Goal: Task Accomplishment & Management: Manage account settings

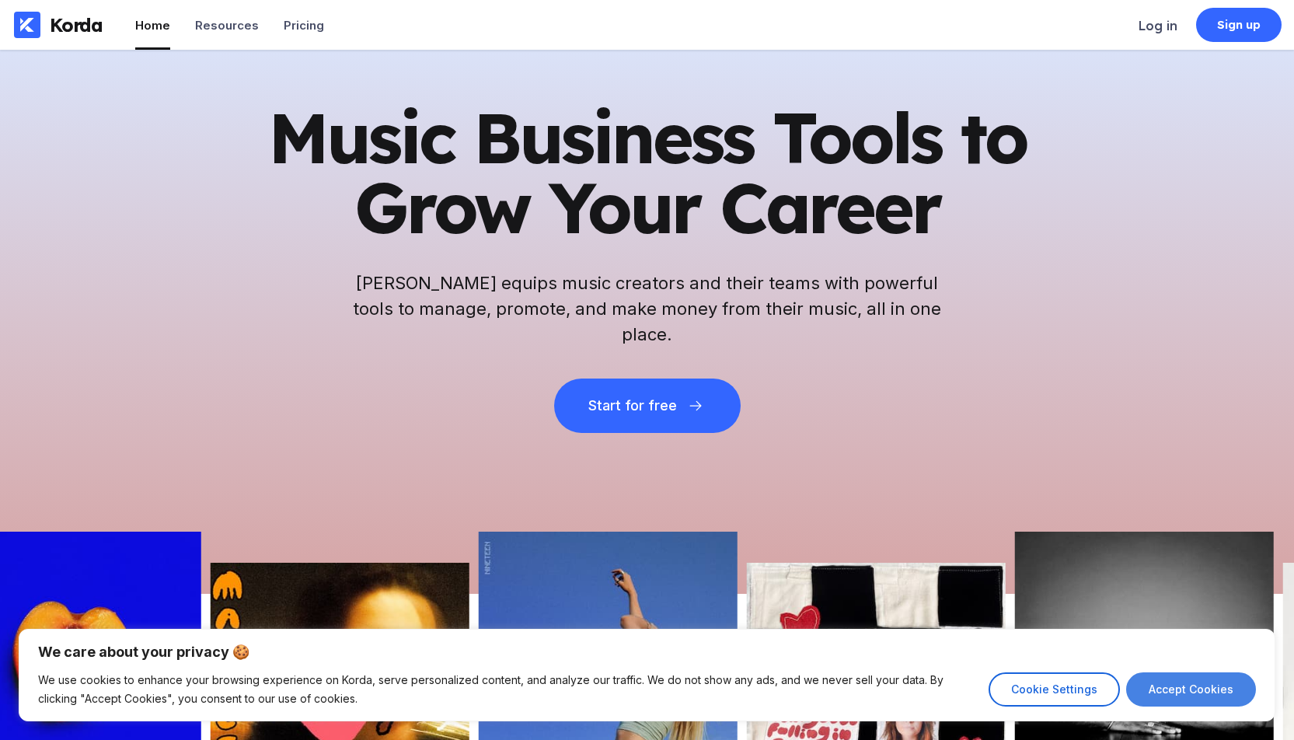
click at [1182, 688] on button "Accept Cookies" at bounding box center [1191, 689] width 130 height 34
checkbox input "true"
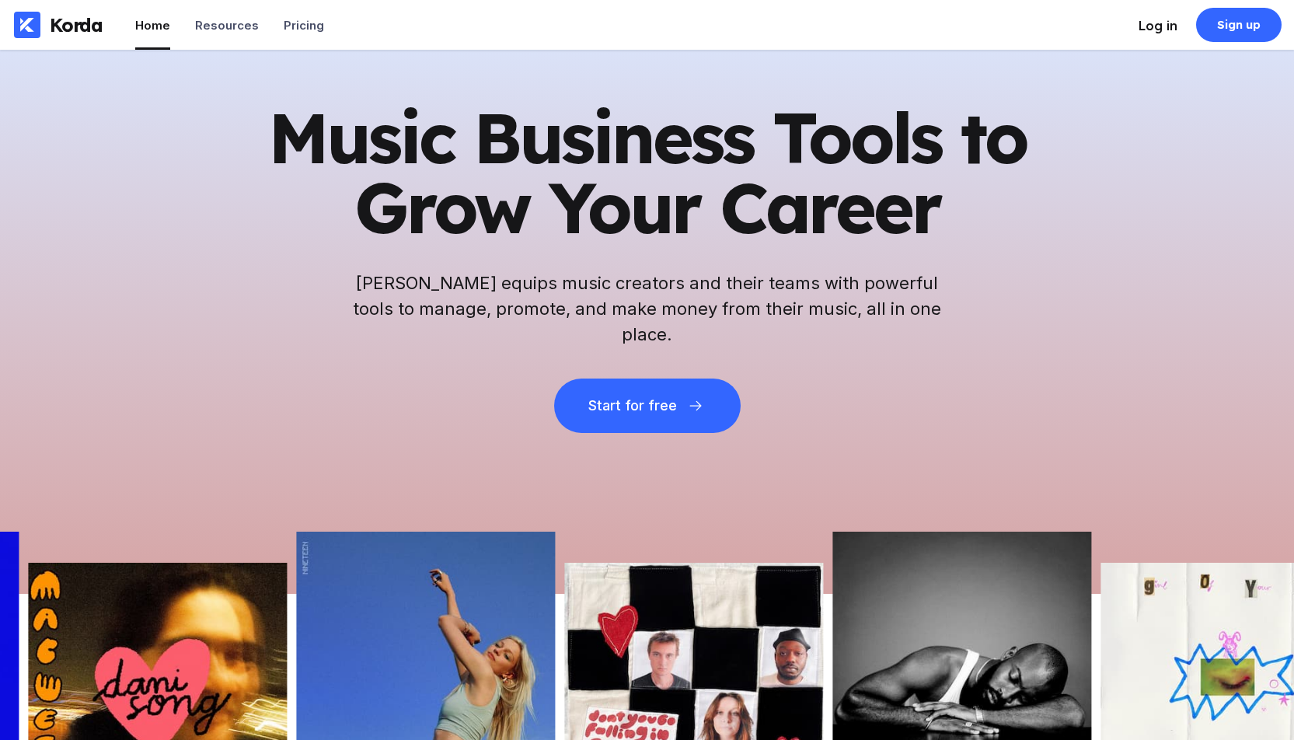
click at [1152, 23] on div "Log in" at bounding box center [1157, 26] width 39 height 16
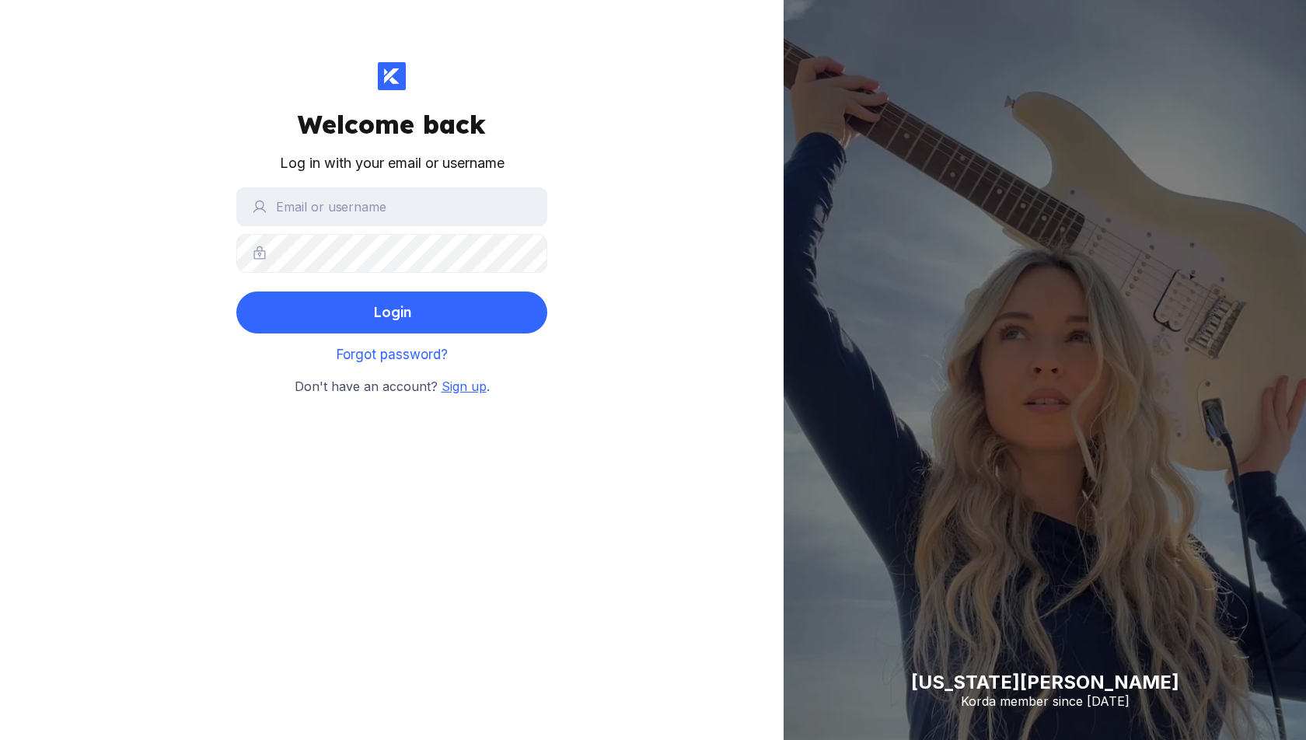
click at [458, 386] on span "Sign up" at bounding box center [463, 386] width 45 height 16
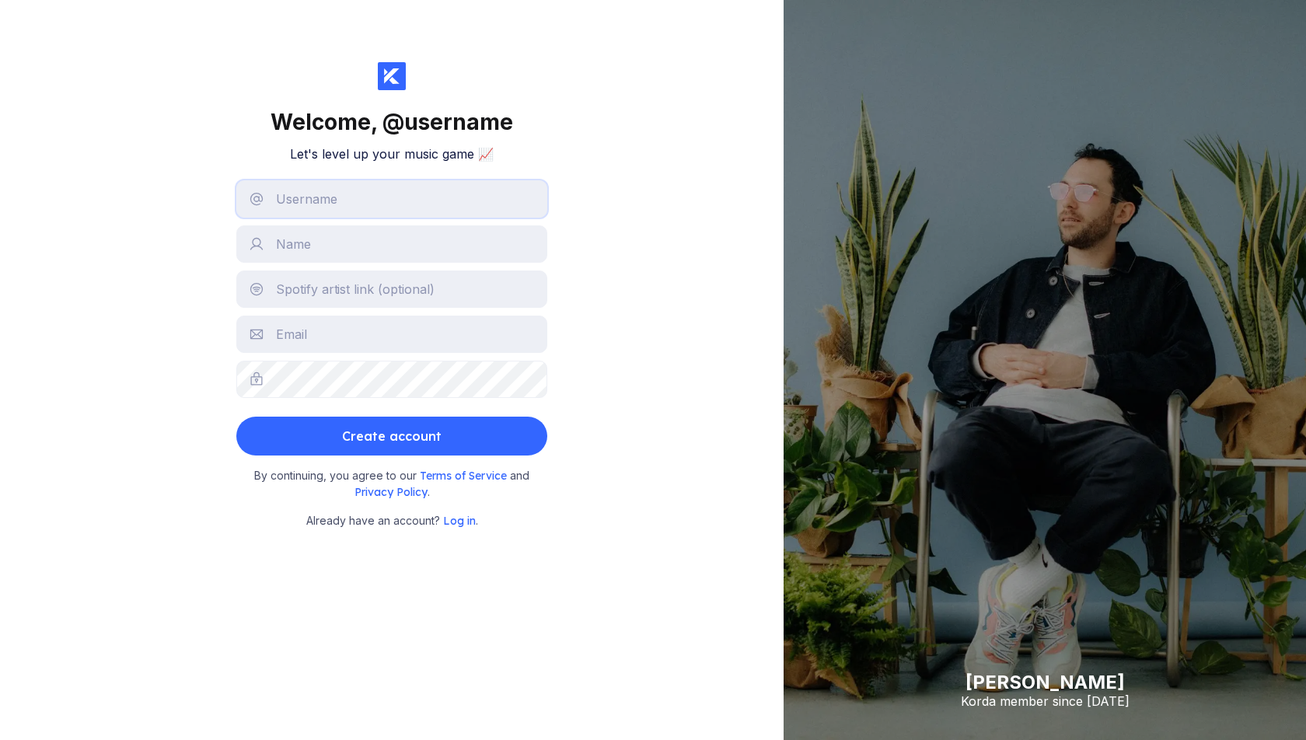
click at [366, 209] on input "text" at bounding box center [391, 198] width 311 height 37
type input "julco"
type input "[PERSON_NAME]"
click at [392, 200] on input "julco" at bounding box center [391, 198] width 311 height 37
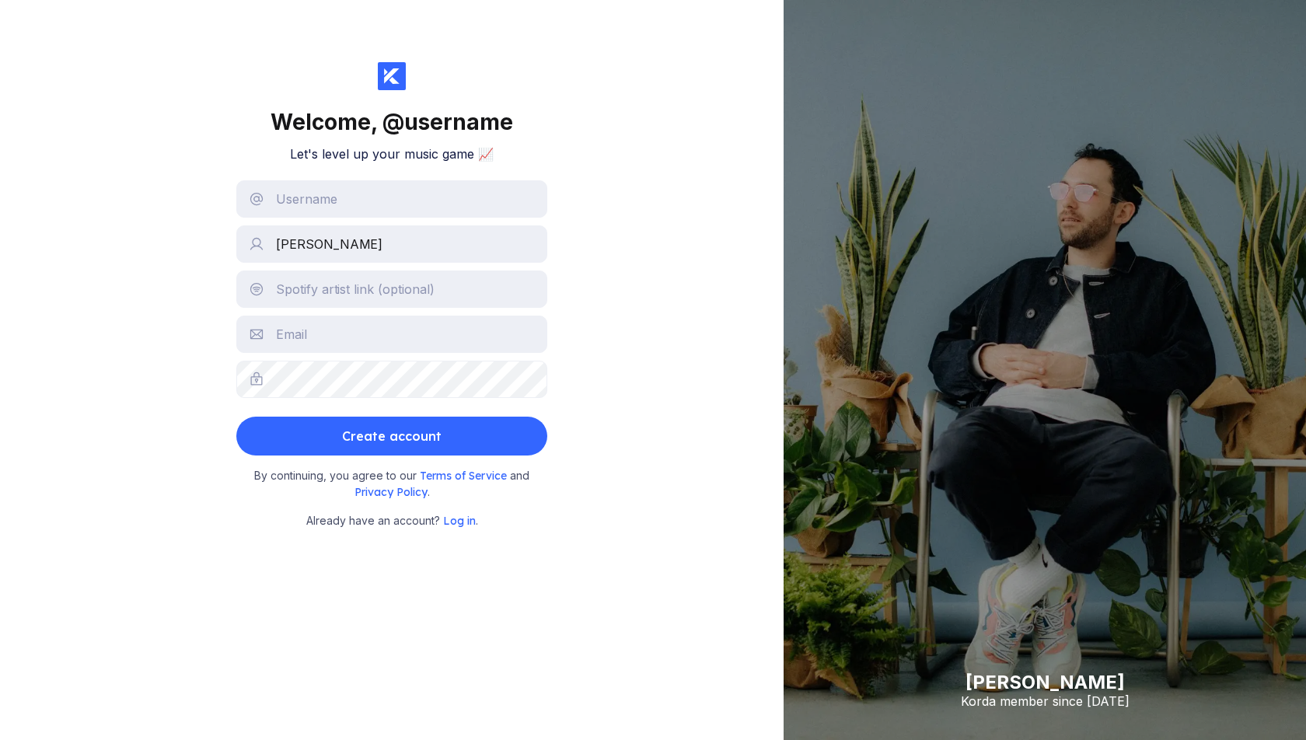
click at [108, 169] on div "Welcome, @ username Let's level up your music game 📈 Julius Danis Create accoun…" at bounding box center [391, 370] width 783 height 740
click at [311, 197] on input "text" at bounding box center [391, 198] width 311 height 37
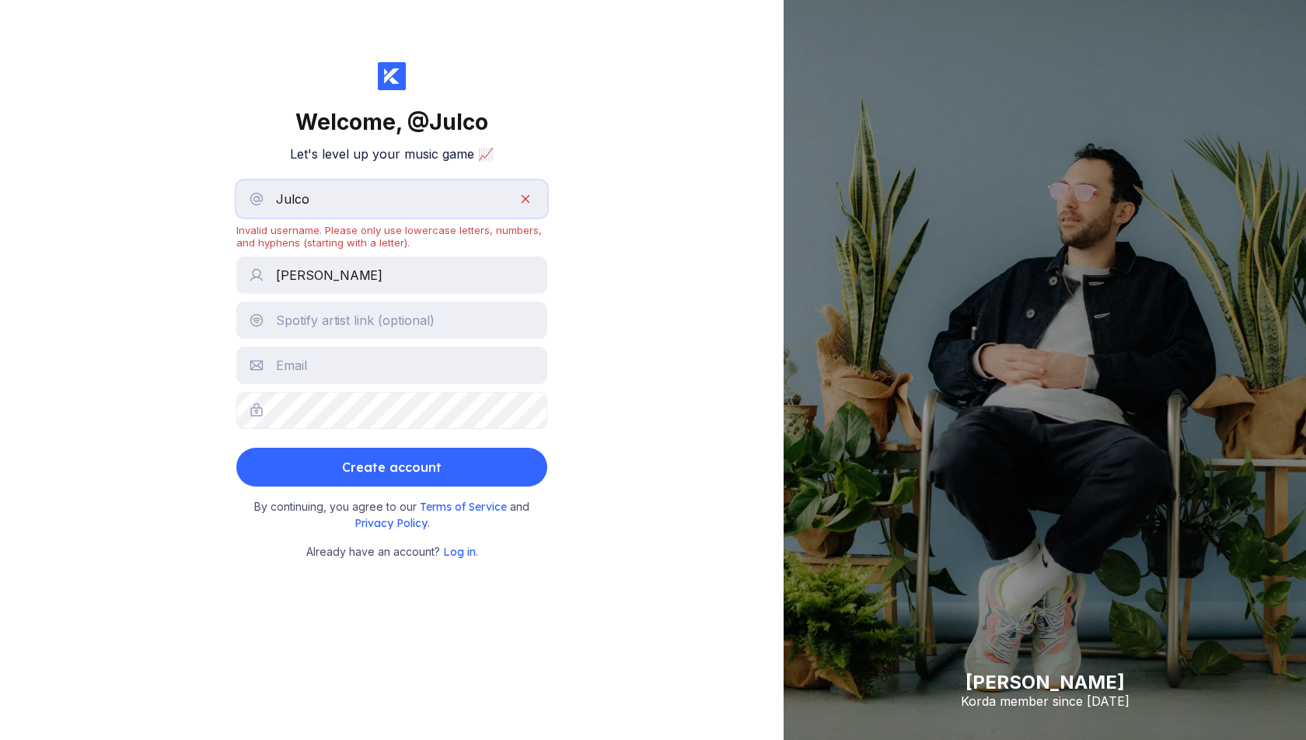
click at [358, 190] on input "Julco" at bounding box center [391, 198] width 311 height 37
type input "julco"
click at [302, 362] on input "text" at bounding box center [391, 365] width 311 height 37
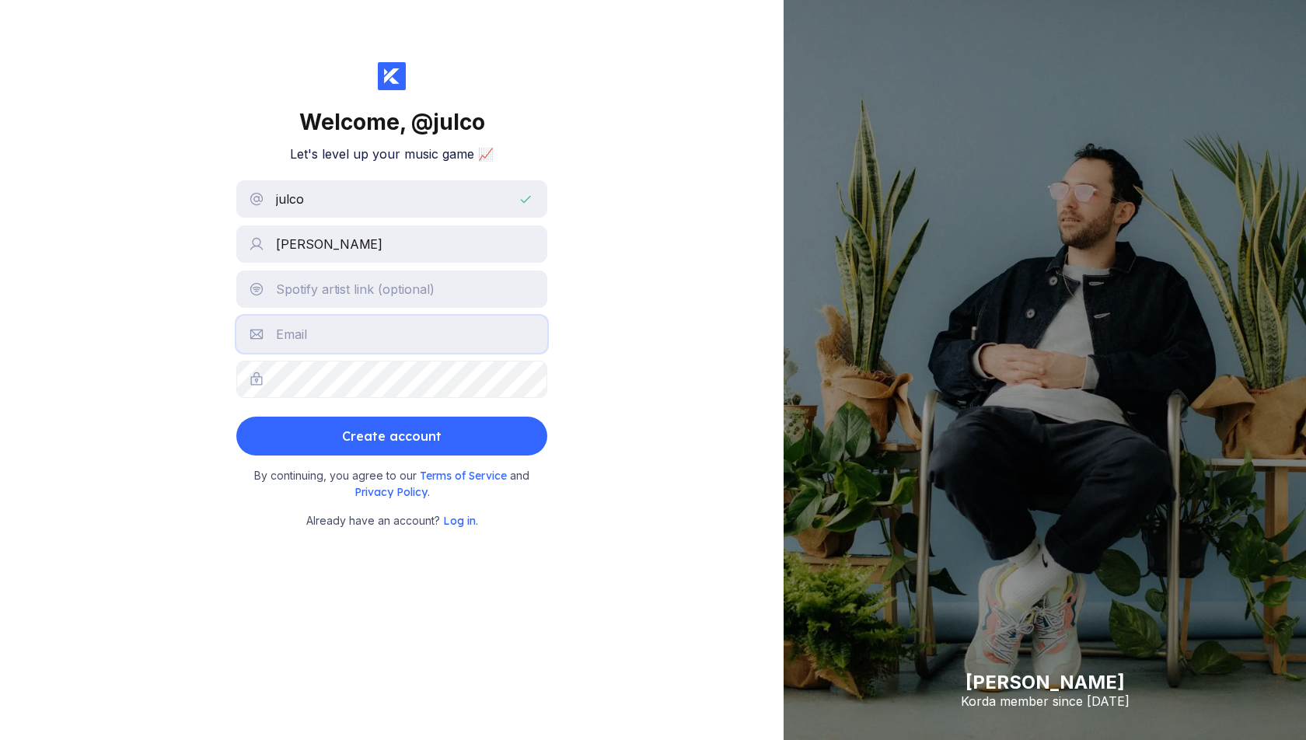
type input "julius.danis97@gmail.com"
click at [148, 352] on div "Welcome, @ julco Let's level up your music game 📈 julco Julius Danis julius.dan…" at bounding box center [391, 370] width 783 height 740
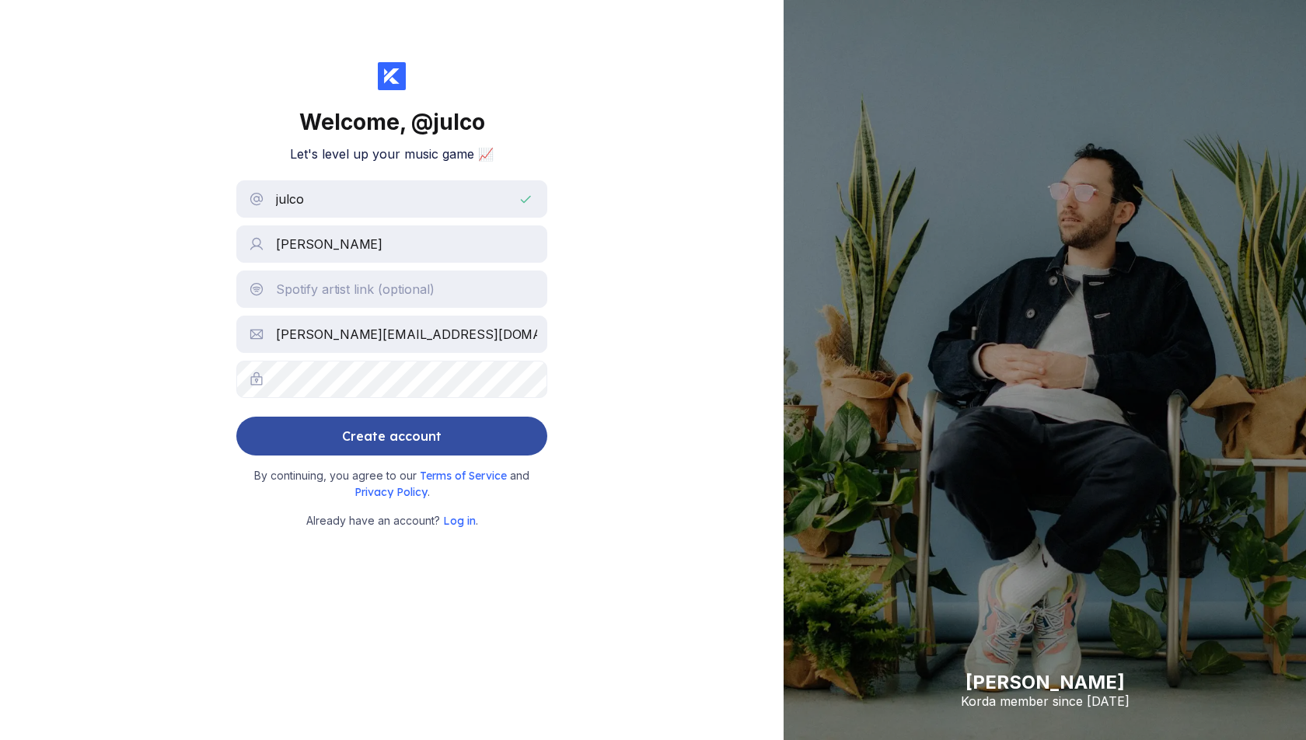
click at [399, 440] on div "Create account" at bounding box center [391, 435] width 99 height 31
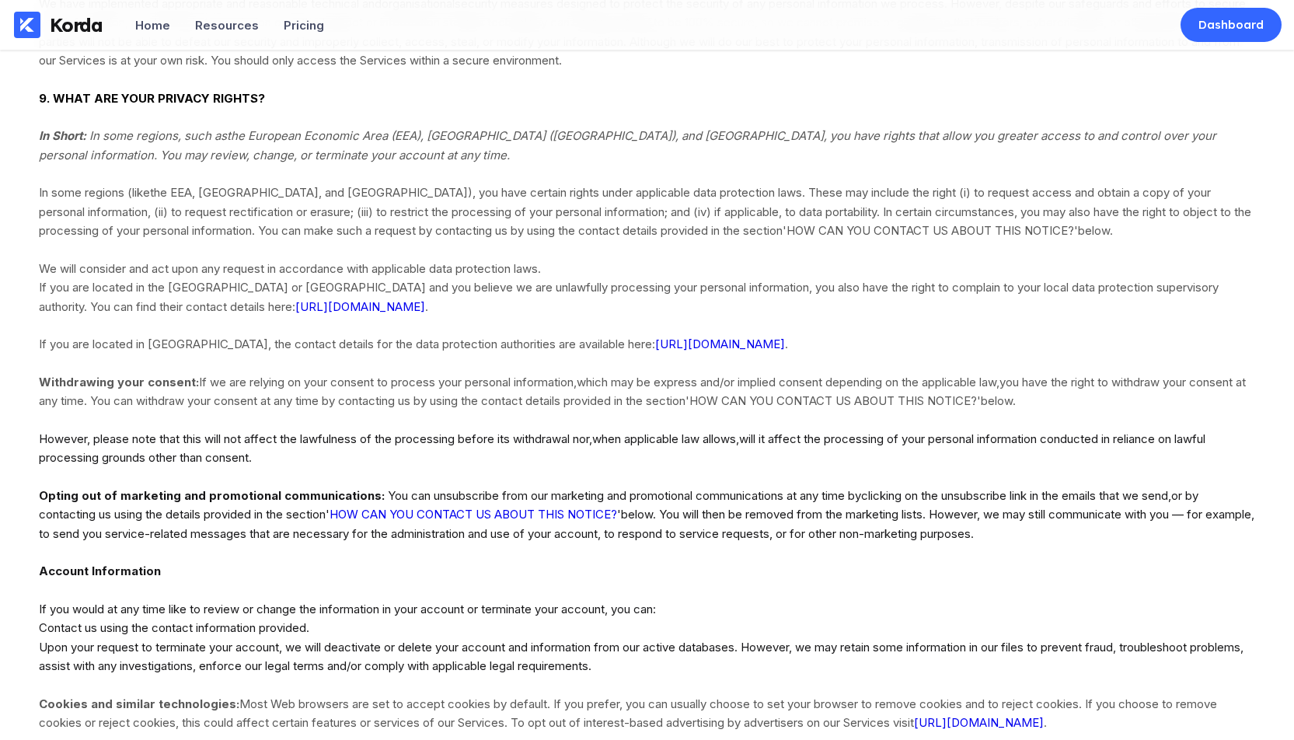
scroll to position [2733, 0]
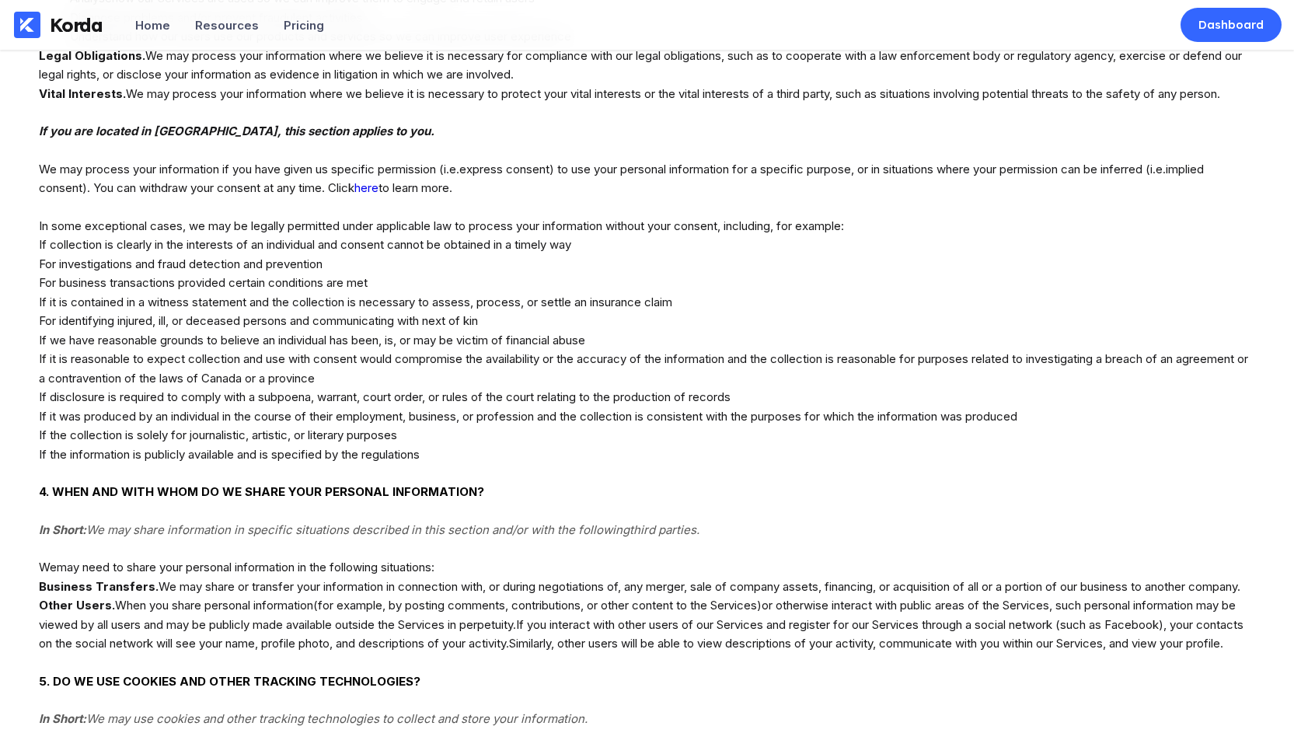
click at [72, 30] on div "Korda" at bounding box center [76, 24] width 53 height 23
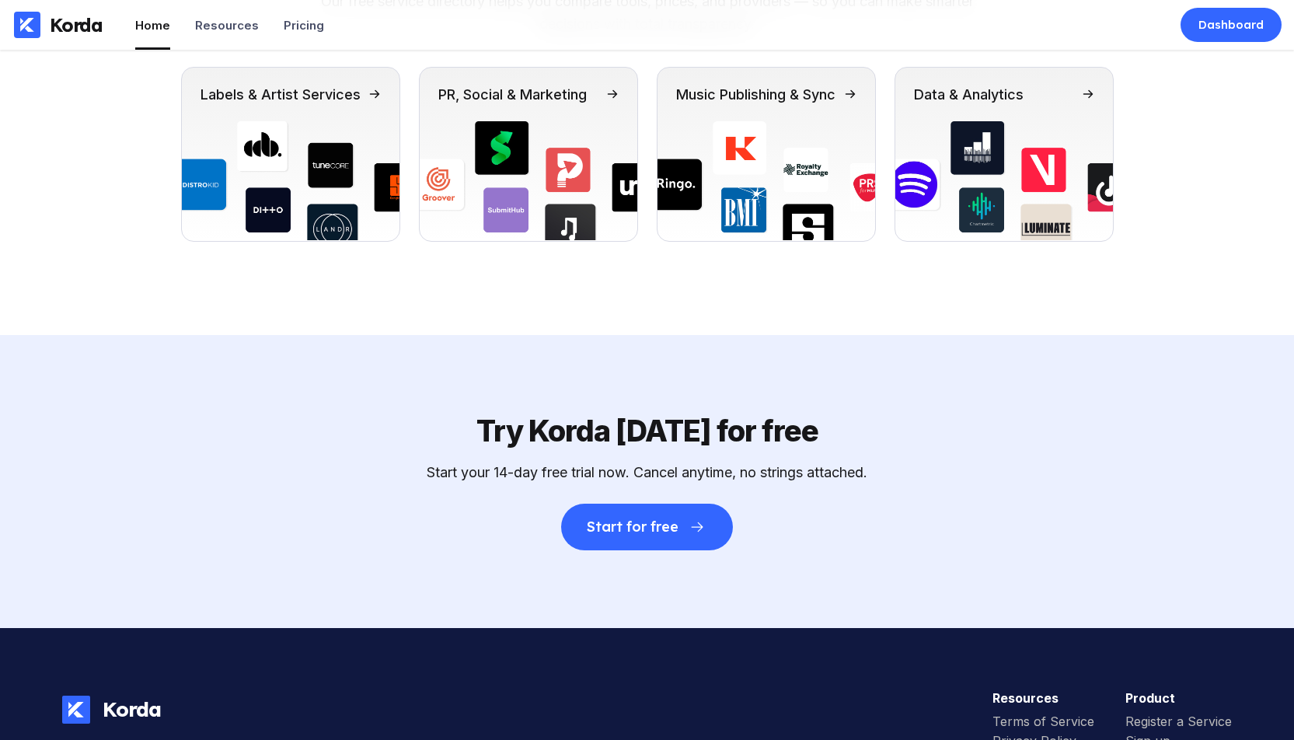
scroll to position [5414, 0]
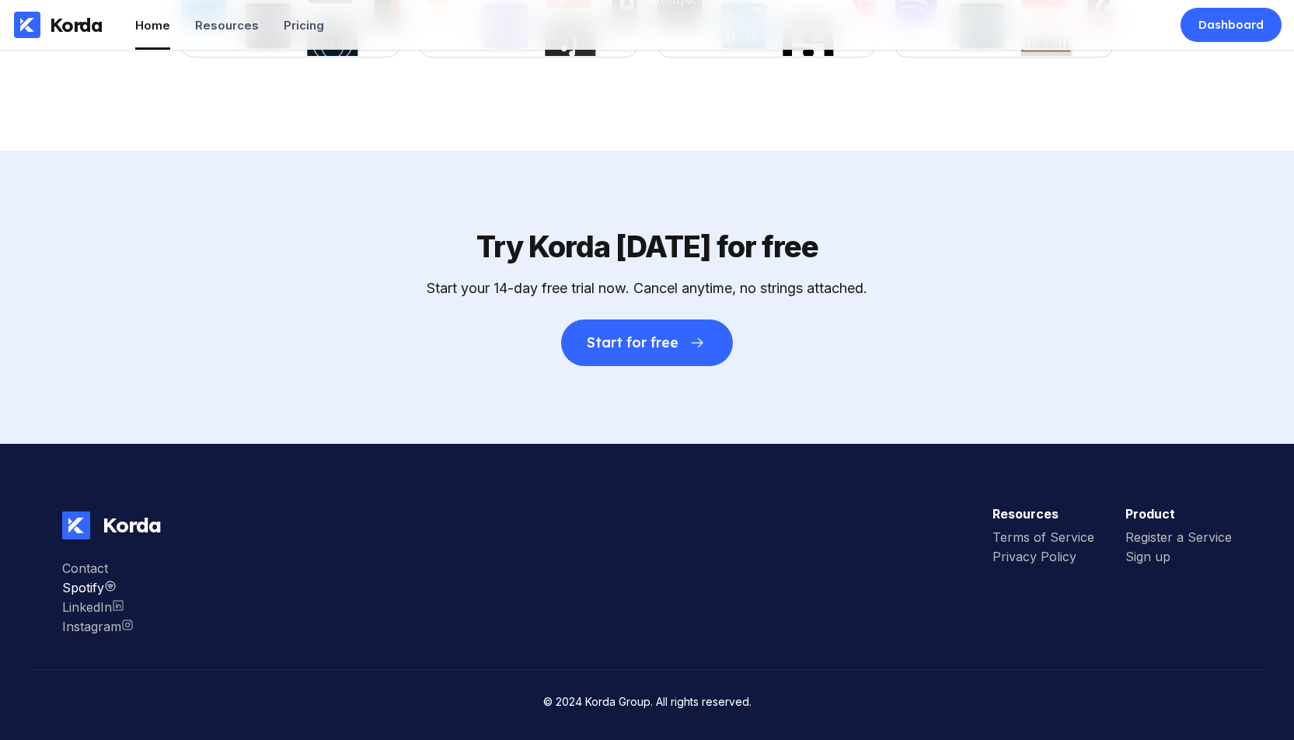
click at [75, 585] on div "Spotify" at bounding box center [97, 588] width 71 height 16
click at [1047, 539] on div "Terms of Service" at bounding box center [1043, 537] width 102 height 16
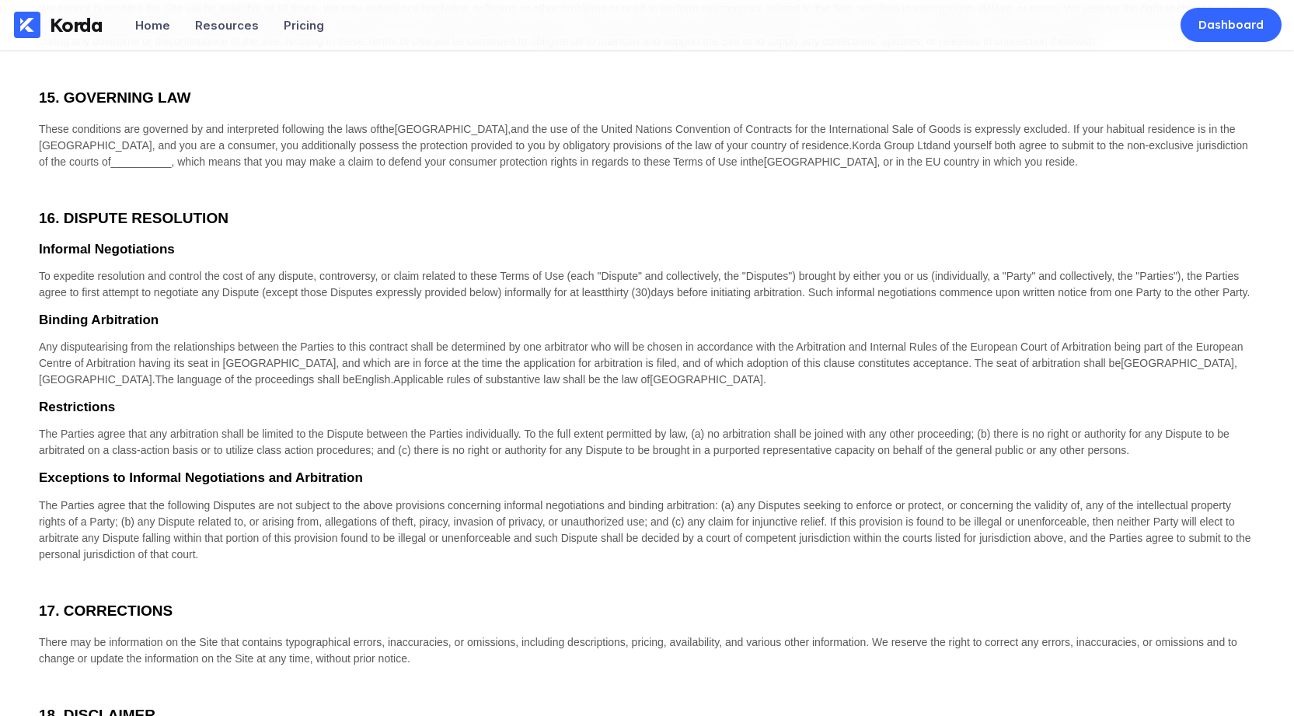
scroll to position [493, 0]
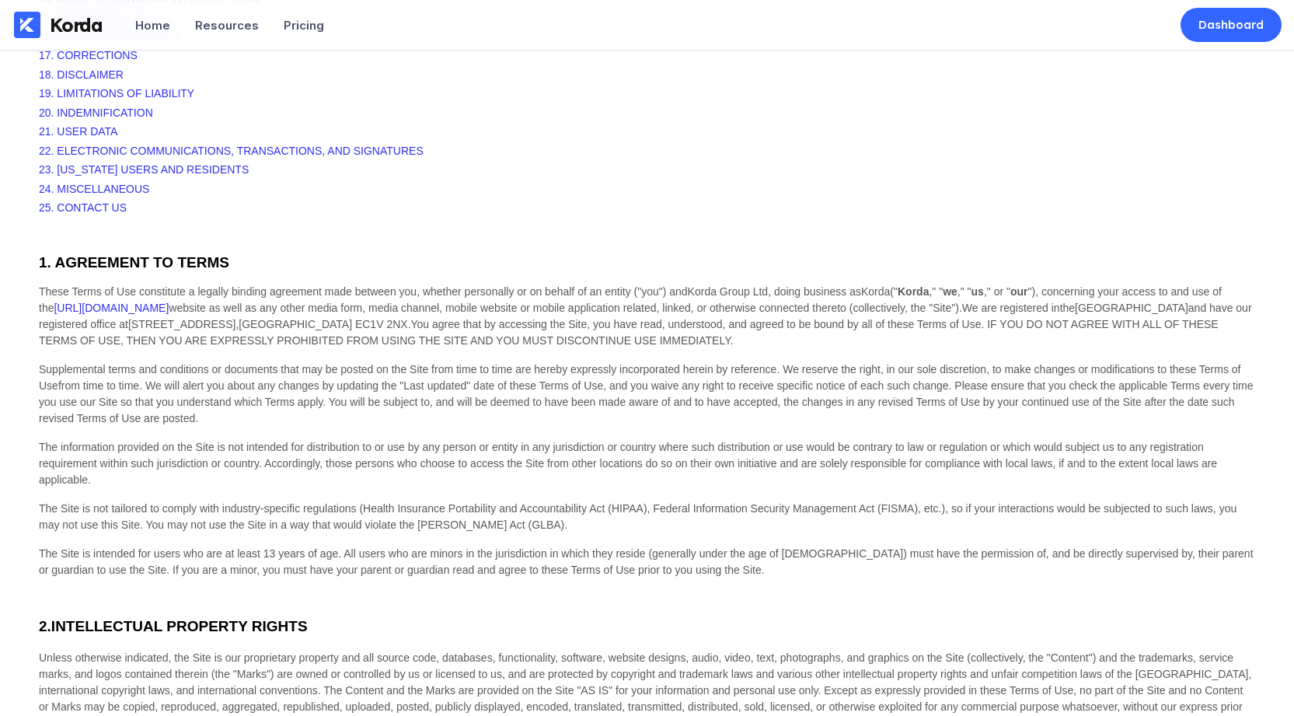
drag, startPoint x: 539, startPoint y: 260, endPoint x: 523, endPoint y: 254, distance: 17.2
click at [539, 271] on div at bounding box center [647, 277] width 1216 height 12
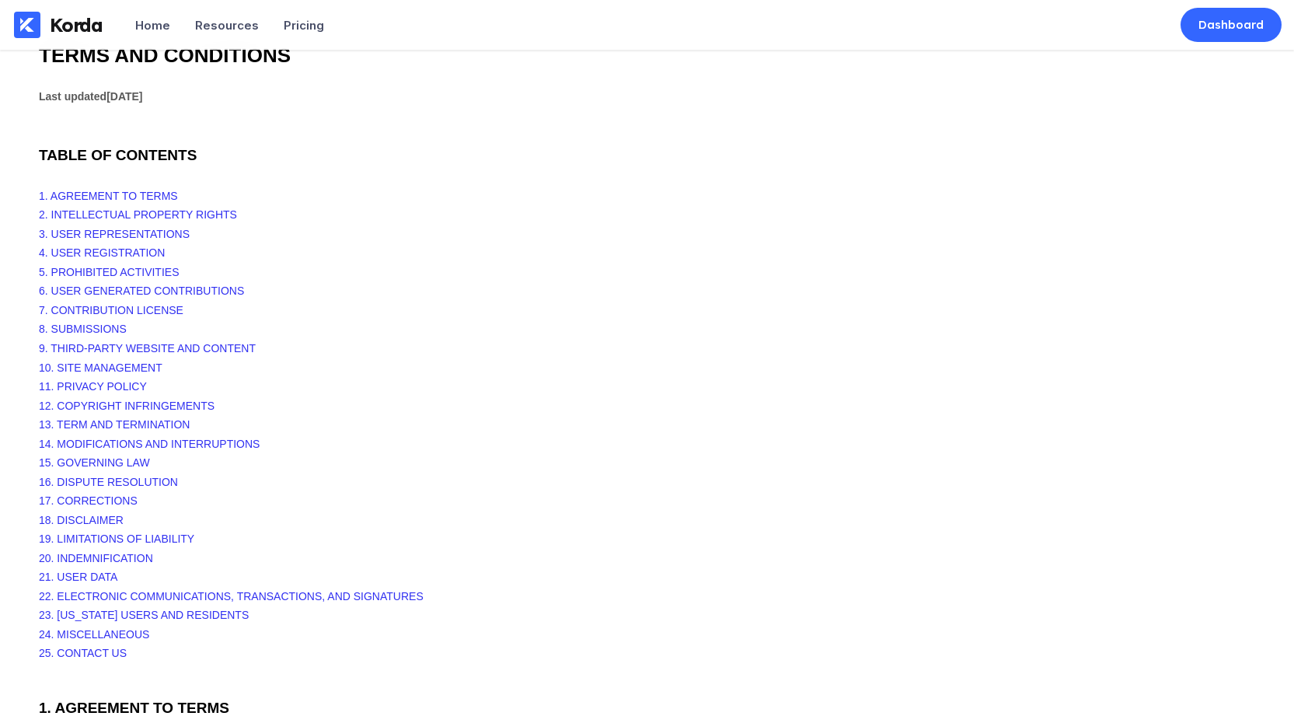
scroll to position [0, 0]
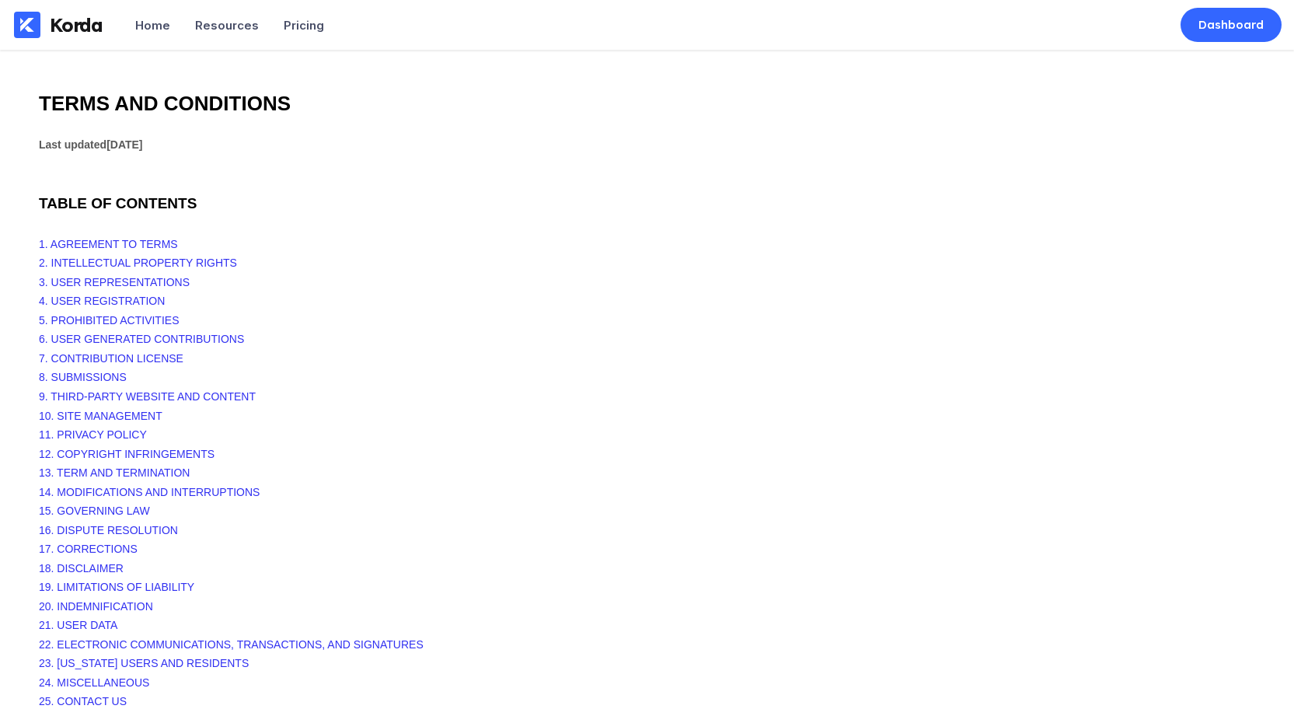
scroll to position [5318, 0]
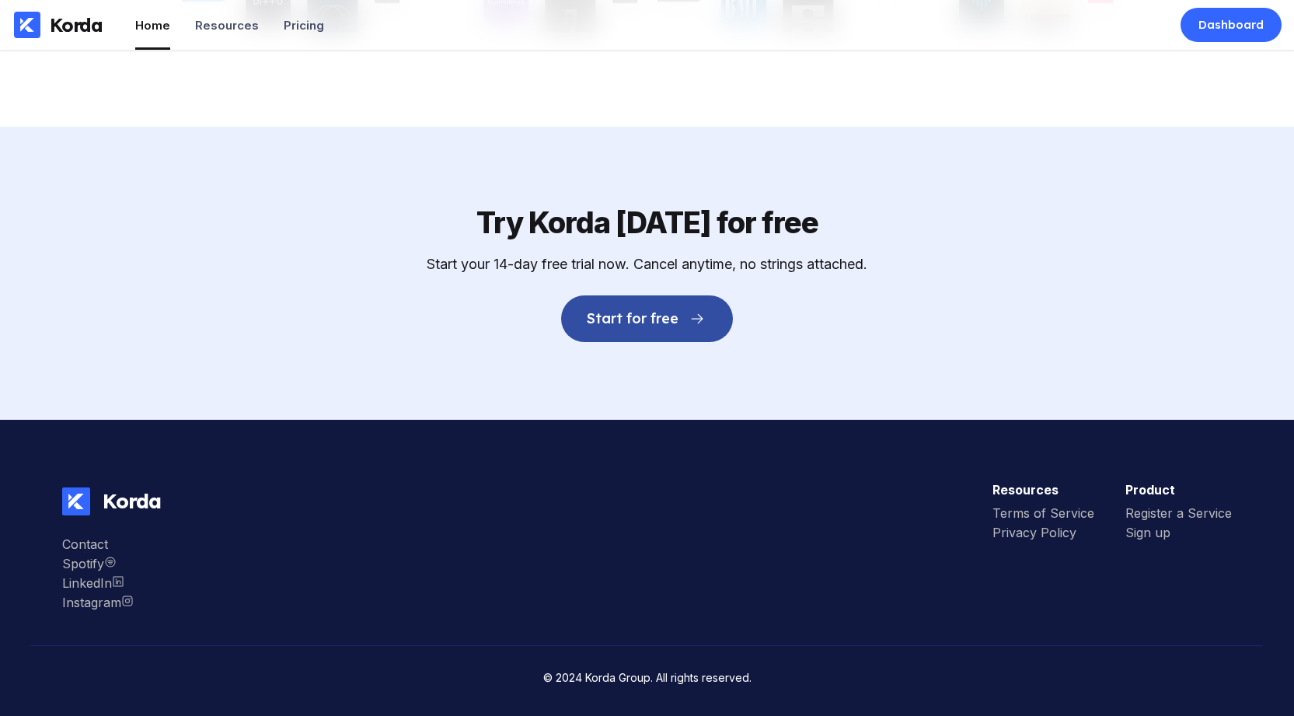
click at [671, 326] on div "Start for free" at bounding box center [632, 319] width 91 height 16
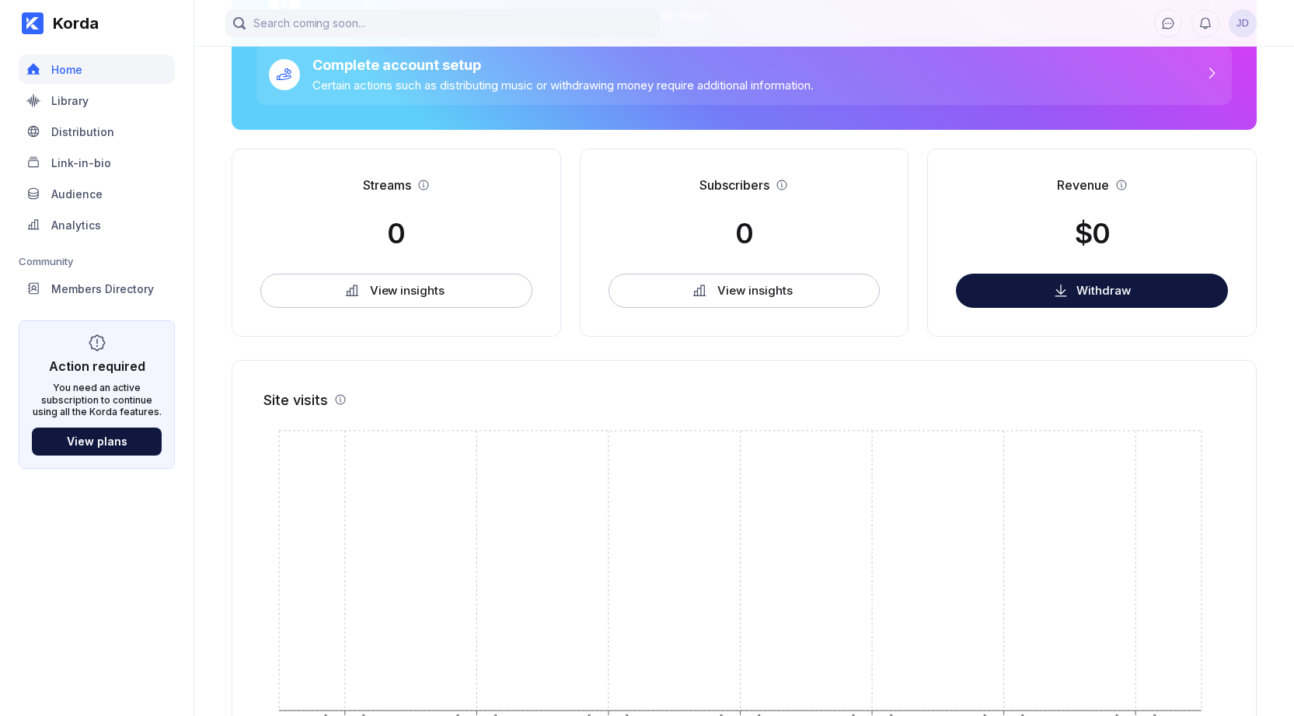
scroll to position [371, 0]
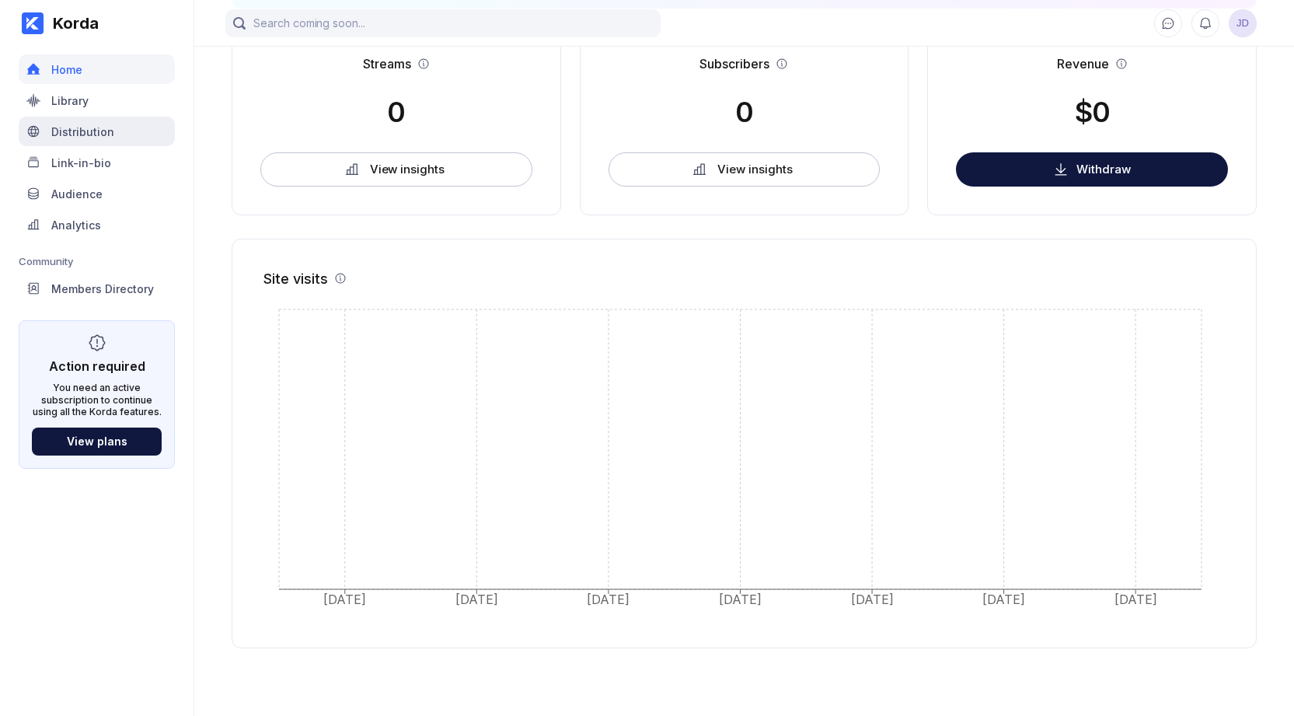
click at [87, 135] on div "Distribution" at bounding box center [82, 131] width 63 height 13
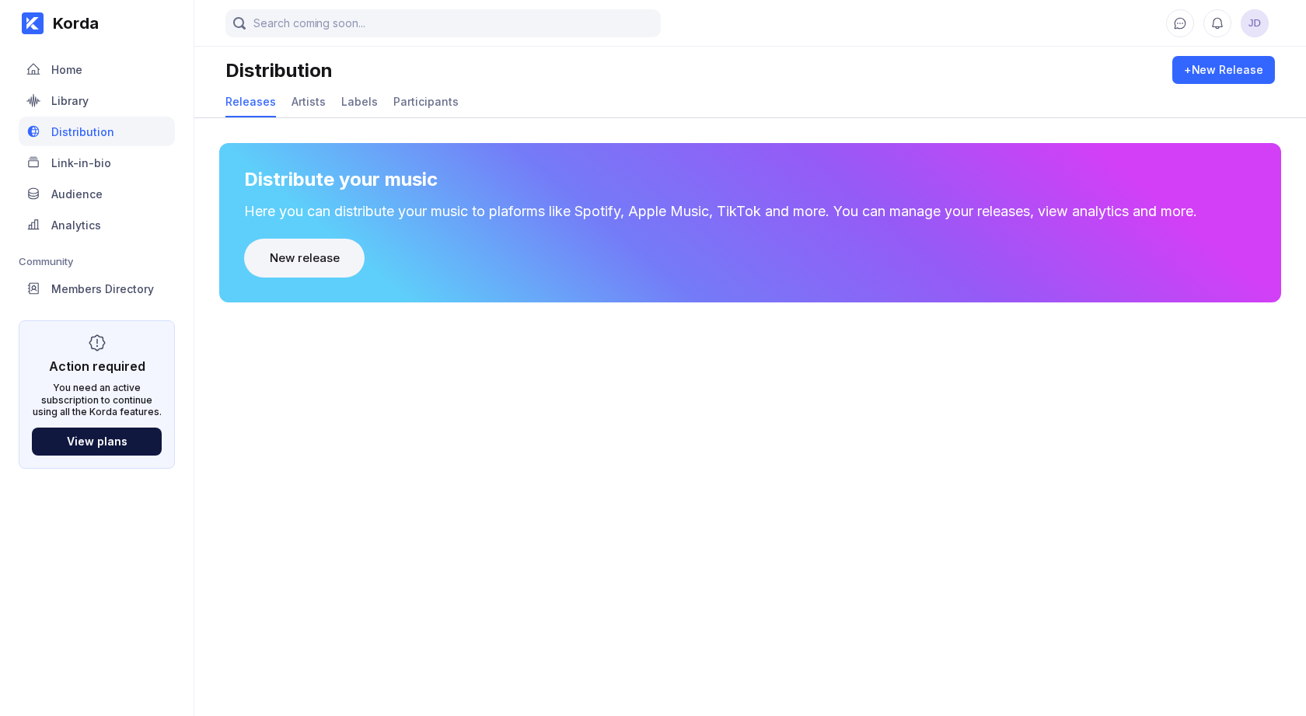
click at [274, 252] on div "New release" at bounding box center [304, 258] width 69 height 16
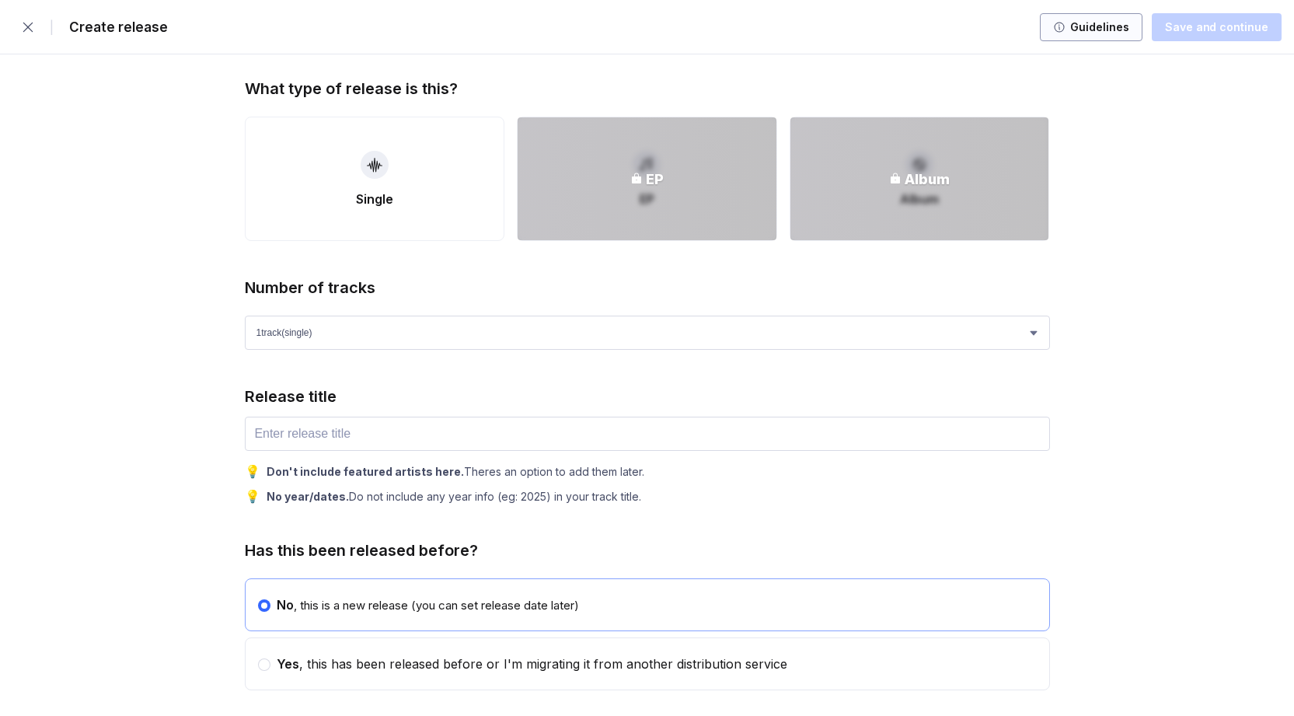
click at [1077, 26] on div "Guidelines" at bounding box center [1097, 27] width 64 height 16
click at [28, 31] on icon "button" at bounding box center [28, 27] width 16 height 16
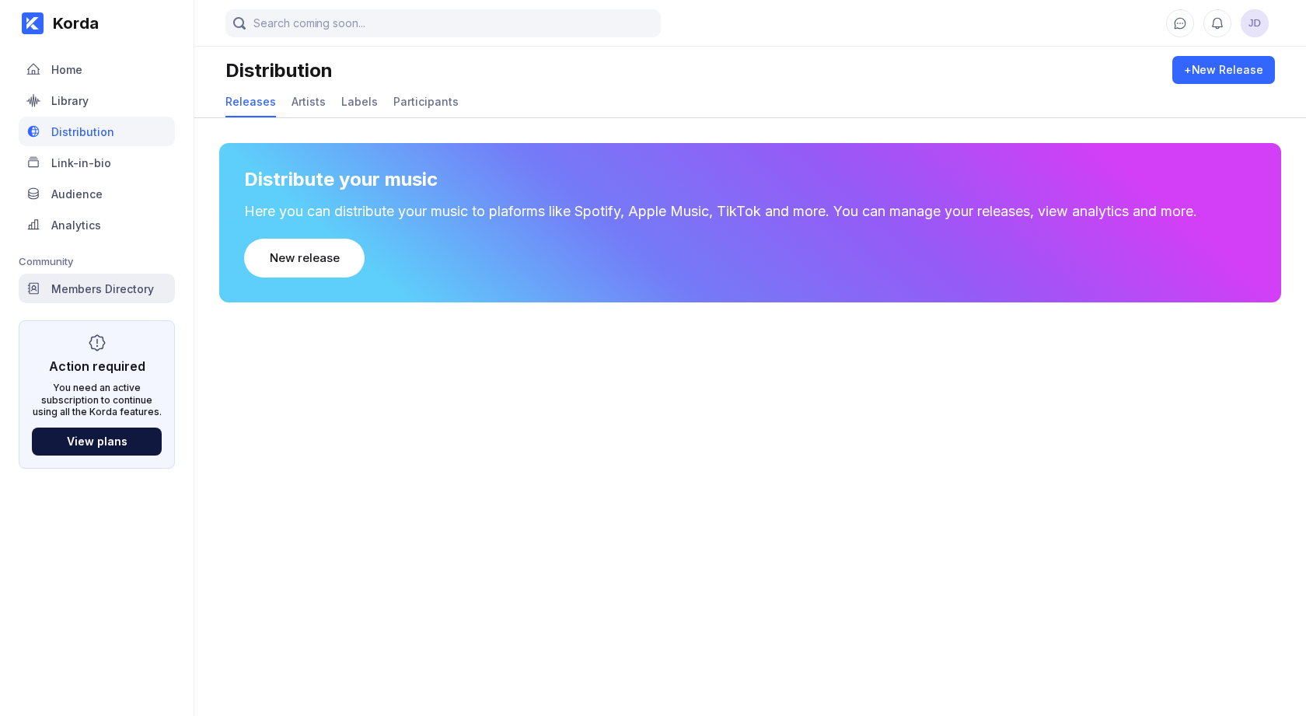
click at [107, 288] on div "Members Directory" at bounding box center [102, 288] width 103 height 13
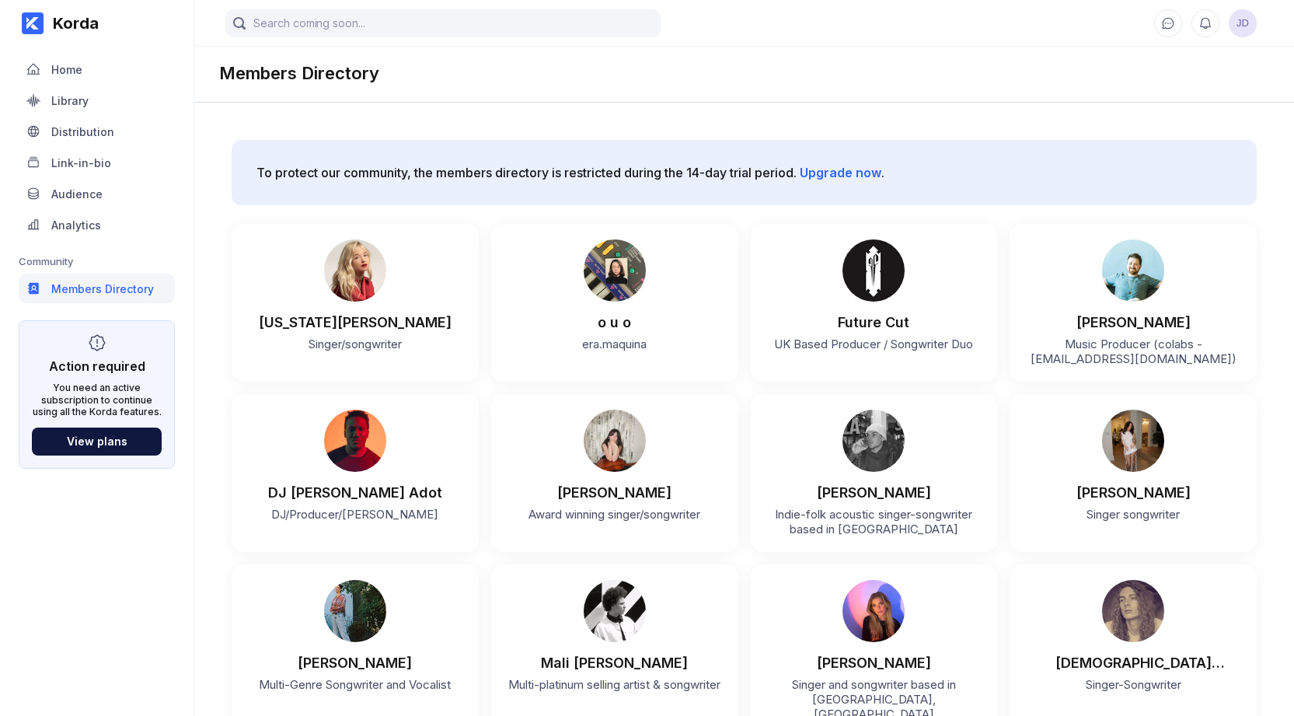
click at [137, 290] on div "Members Directory" at bounding box center [102, 288] width 103 height 13
click at [115, 200] on div "Audience" at bounding box center [97, 194] width 156 height 30
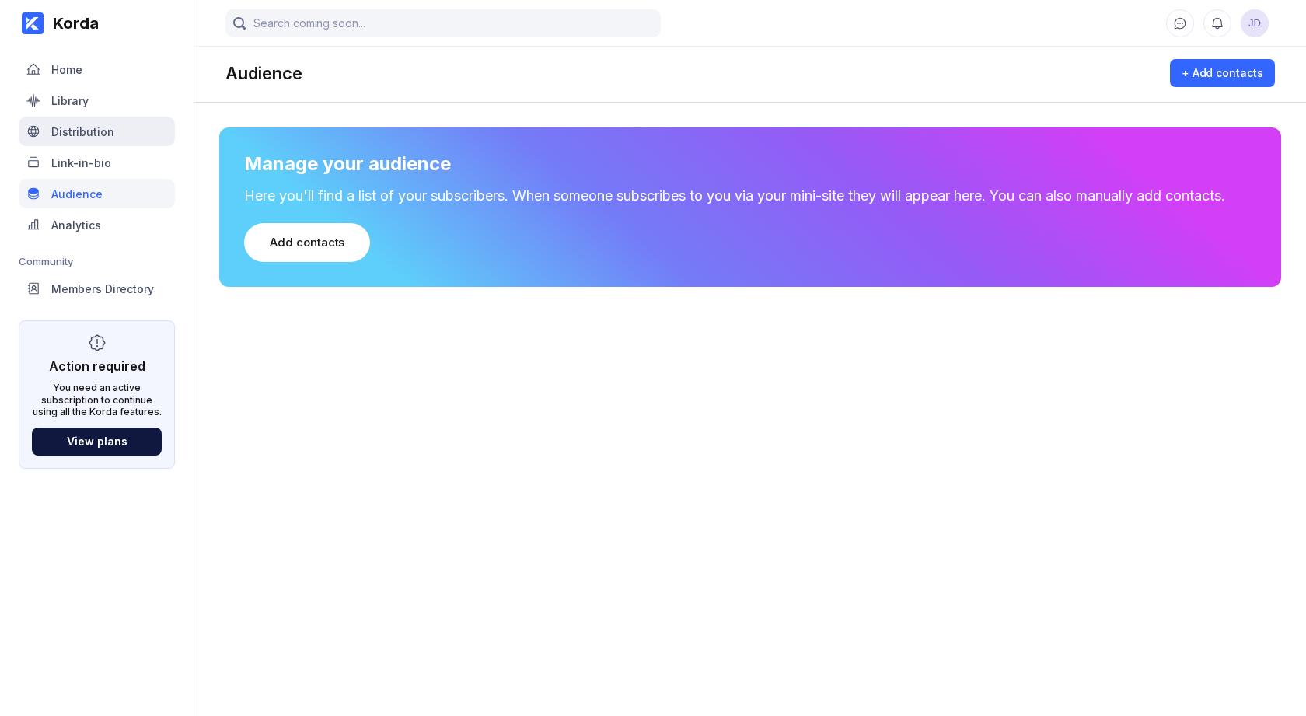
click at [95, 142] on div "Distribution" at bounding box center [97, 132] width 156 height 30
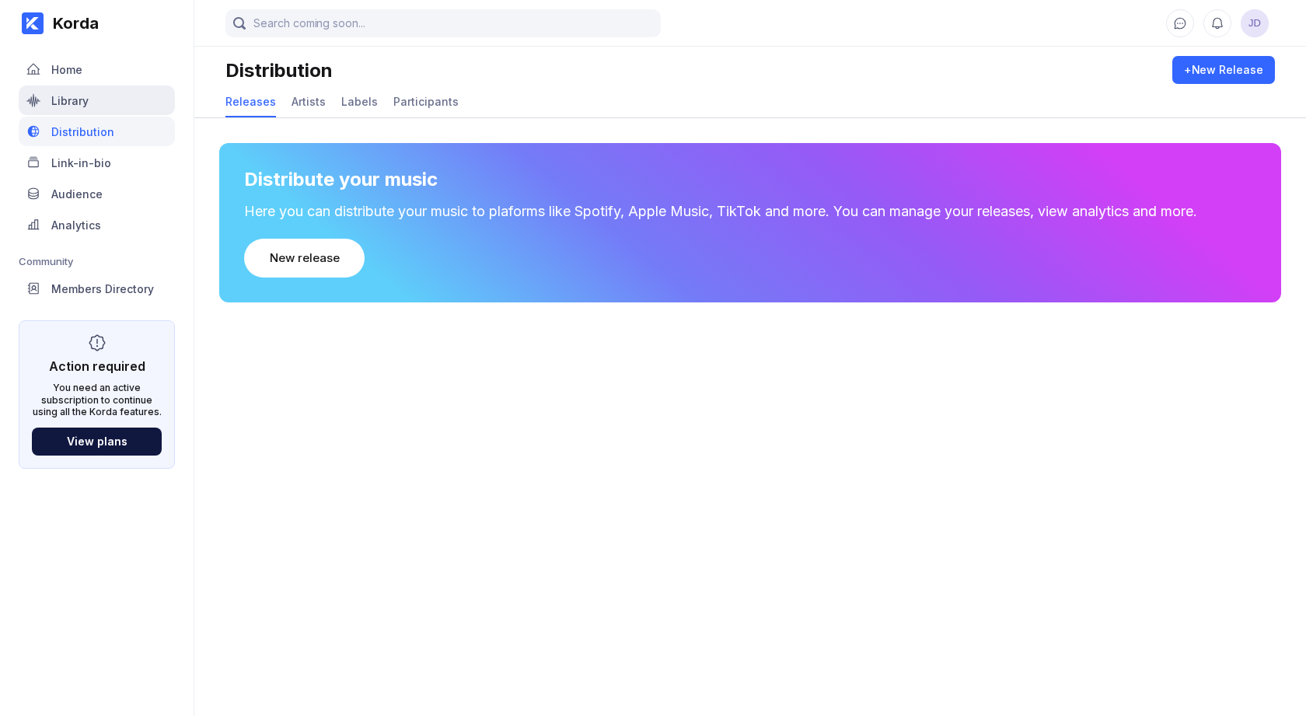
click at [85, 108] on div "Library" at bounding box center [97, 100] width 156 height 30
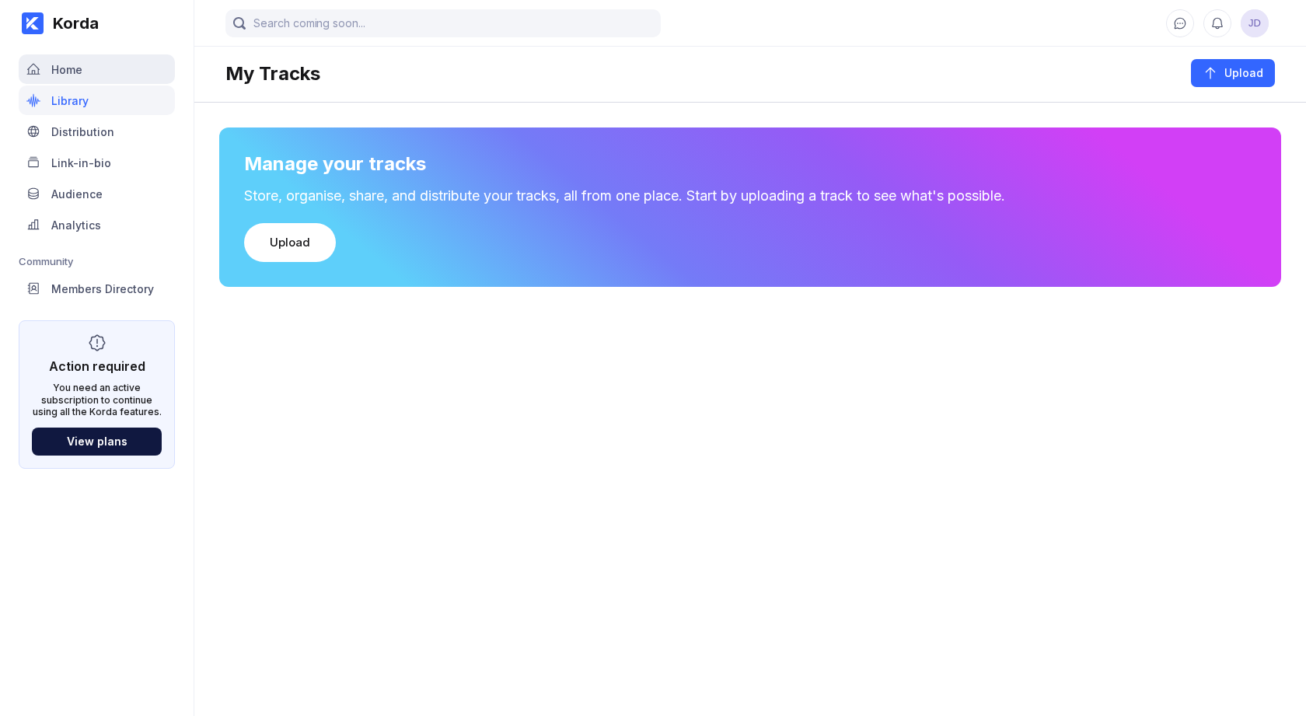
click at [96, 76] on div "Home" at bounding box center [97, 69] width 156 height 30
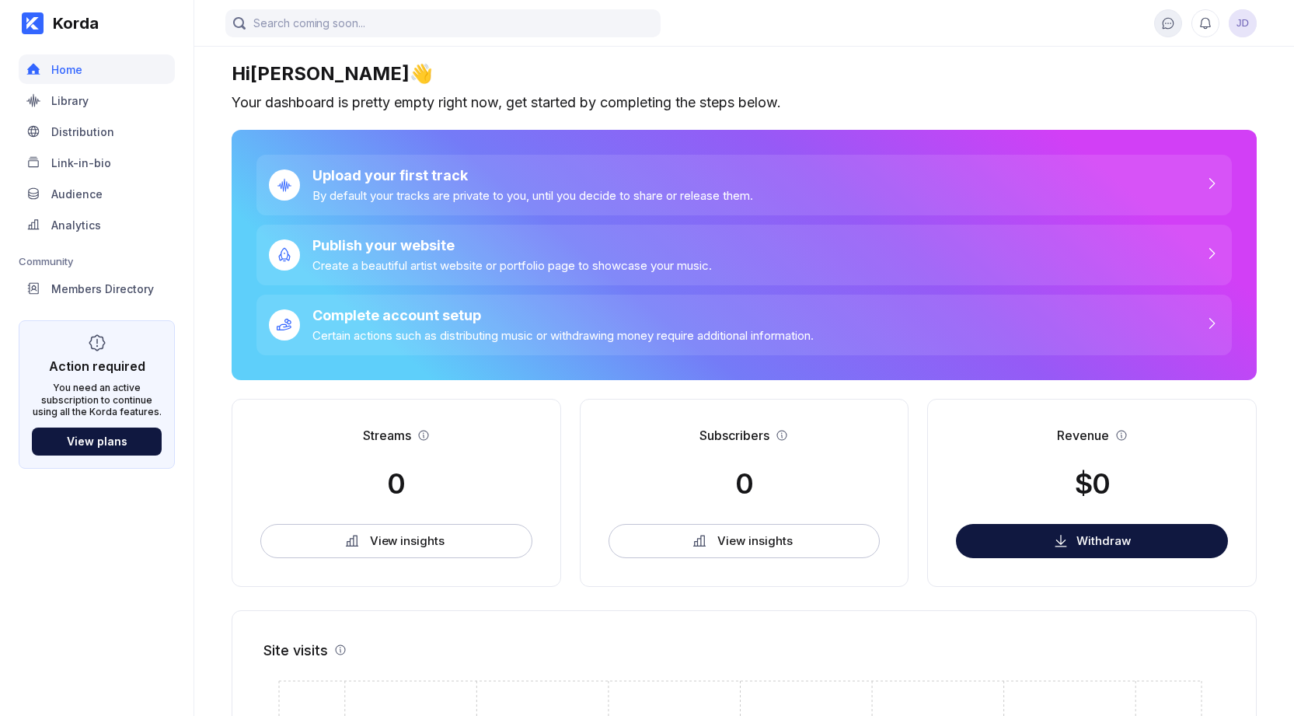
click at [1173, 23] on icon at bounding box center [1168, 23] width 14 height 14
click at [1205, 28] on icon at bounding box center [1205, 23] width 10 height 12
click at [1243, 27] on span "JD" at bounding box center [1243, 23] width 28 height 28
